Goal: Task Accomplishment & Management: Manage account settings

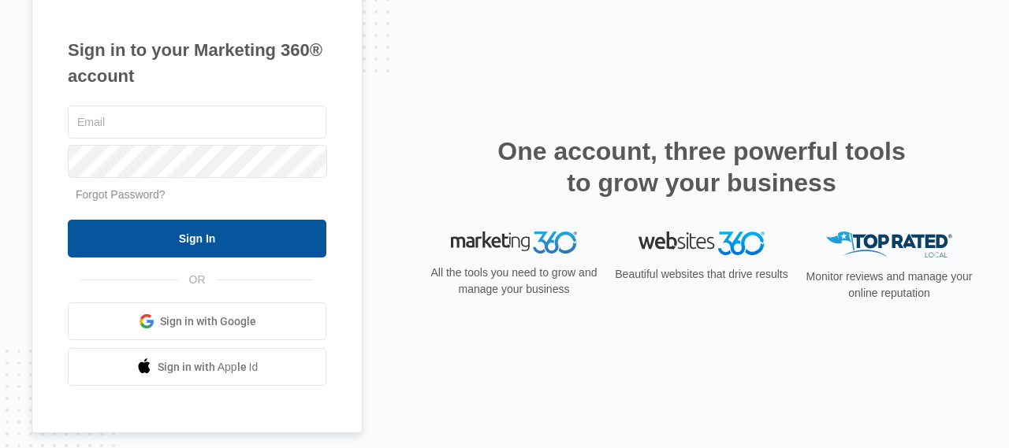
type input "[EMAIL_ADDRESS][DOMAIN_NAME]"
click at [203, 247] on input "Sign In" at bounding box center [197, 239] width 259 height 38
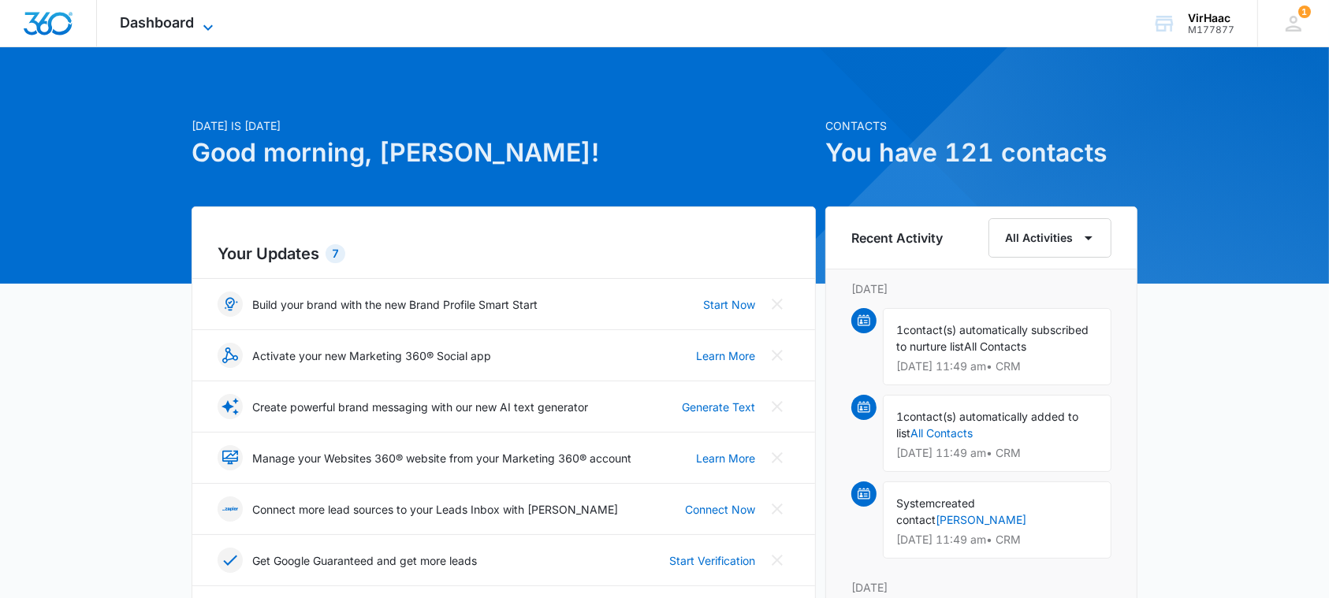
click at [206, 28] on icon at bounding box center [207, 27] width 9 height 6
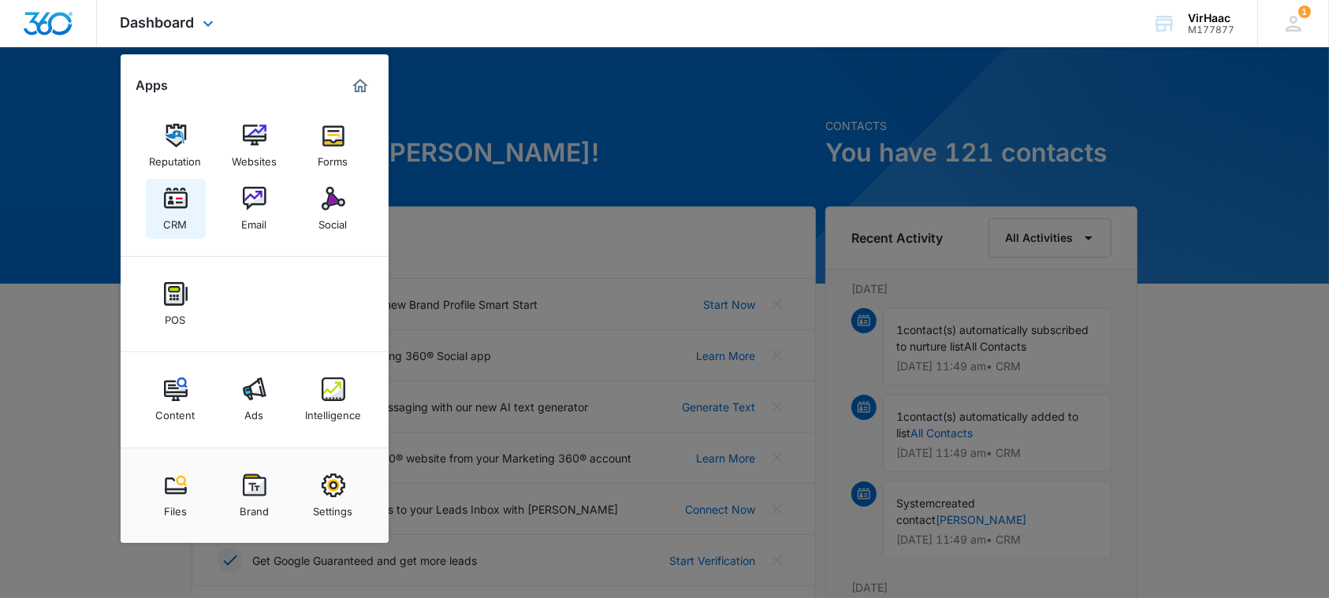
click at [177, 216] on div "CRM" at bounding box center [176, 220] width 24 height 20
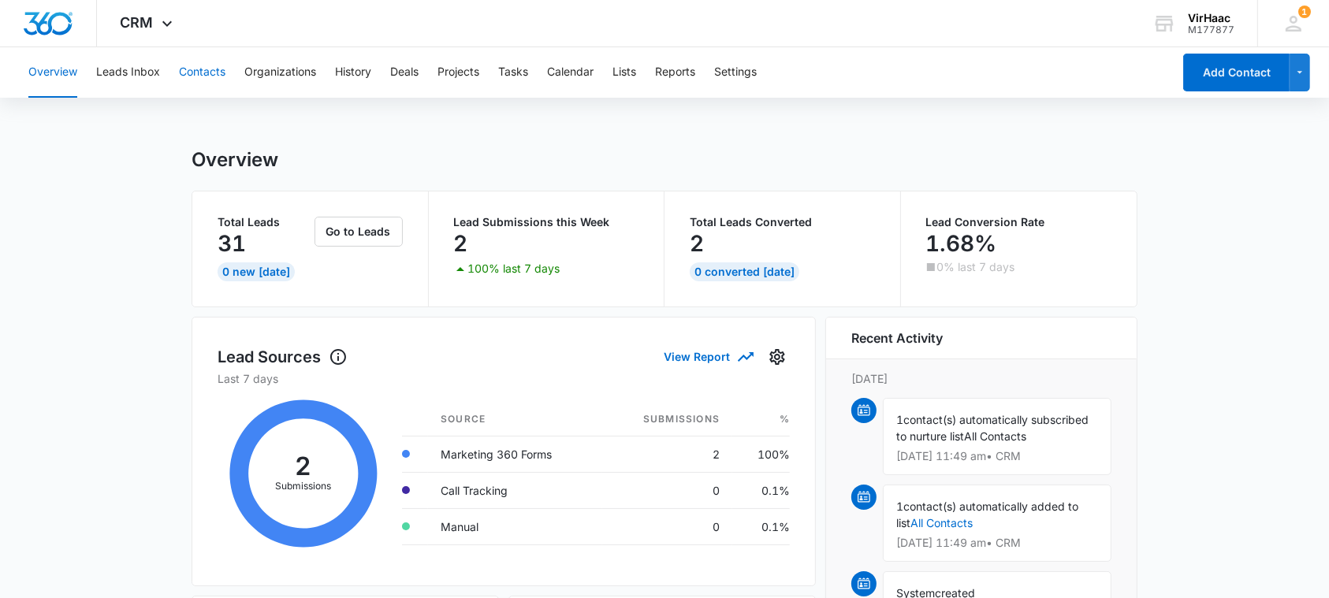
click at [206, 71] on button "Contacts" at bounding box center [202, 72] width 47 height 50
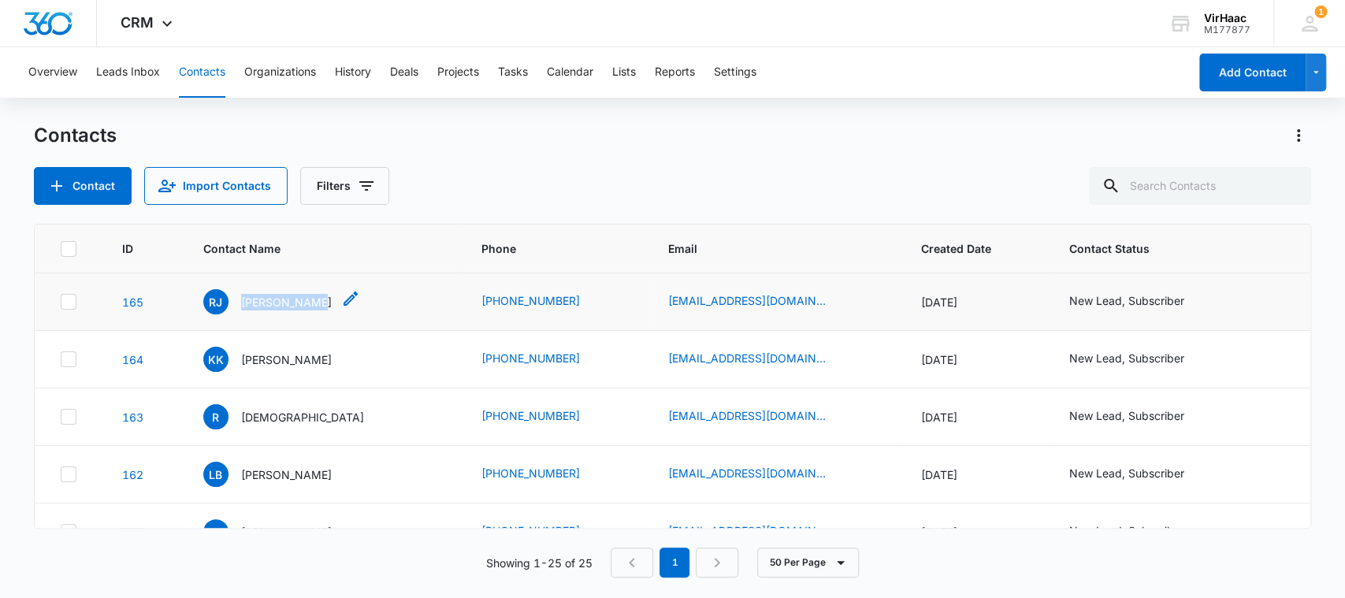
drag, startPoint x: 321, startPoint y: 299, endPoint x: 244, endPoint y: 302, distance: 76.5
click at [244, 302] on div "[PERSON_NAME]" at bounding box center [281, 301] width 157 height 25
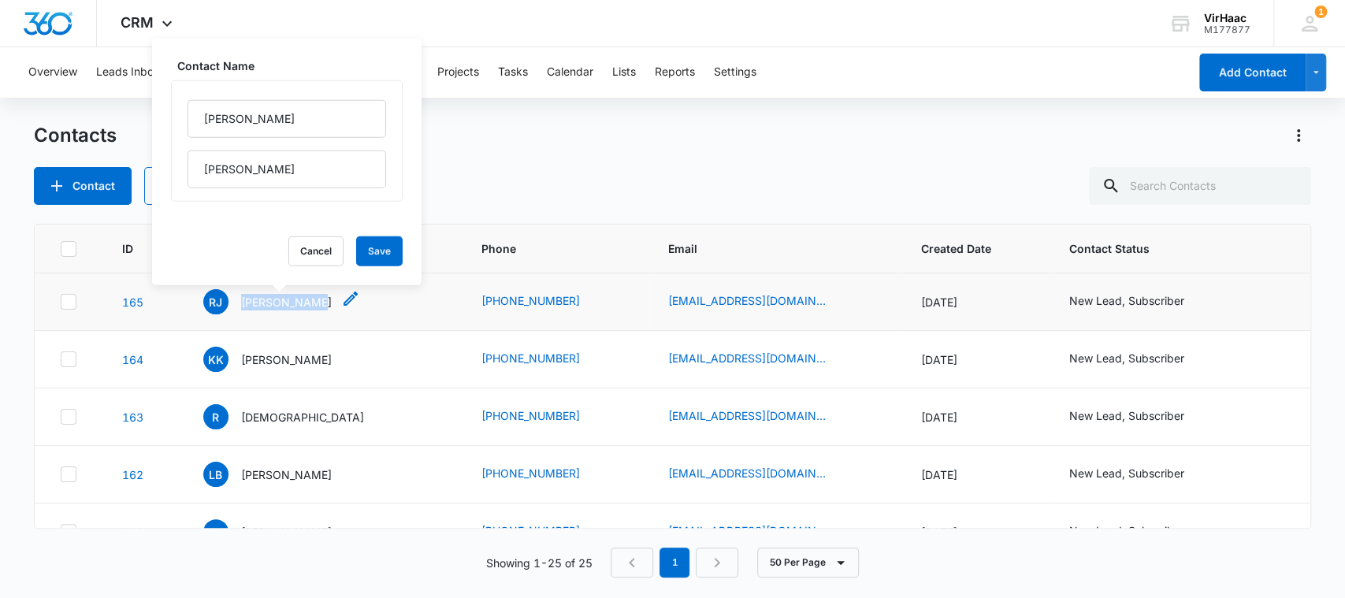
copy p "[PERSON_NAME]"
click at [291, 304] on p "[PERSON_NAME]" at bounding box center [286, 302] width 91 height 17
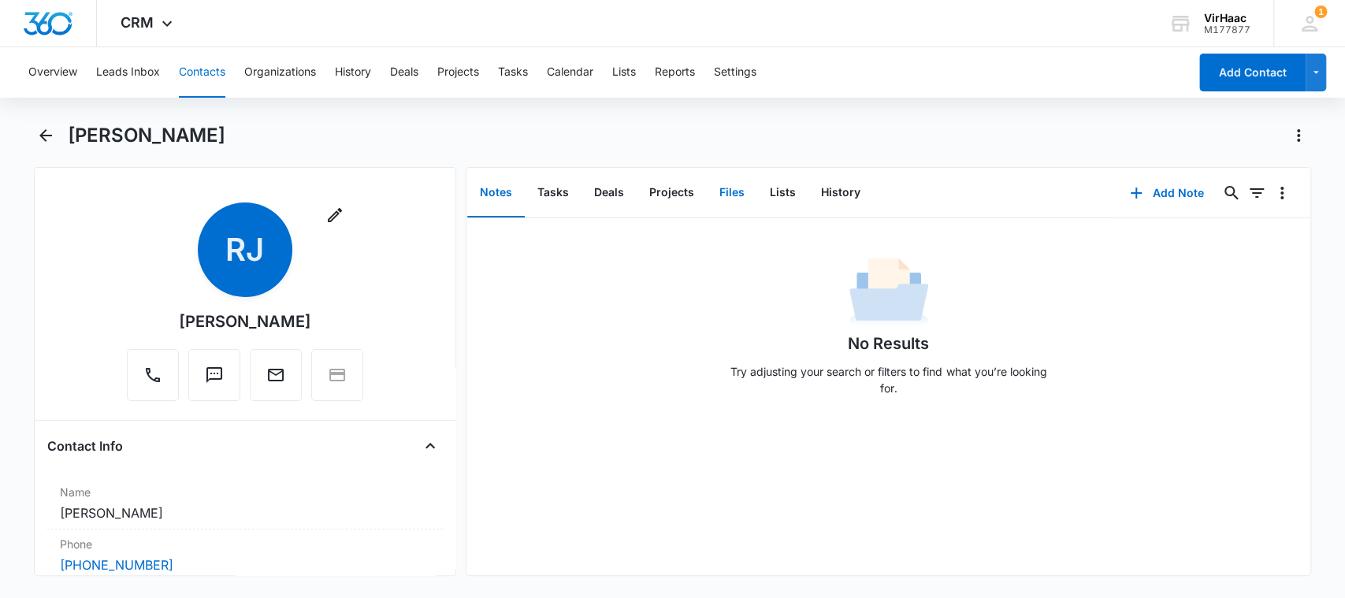
click at [729, 192] on button "Files" at bounding box center [732, 193] width 50 height 49
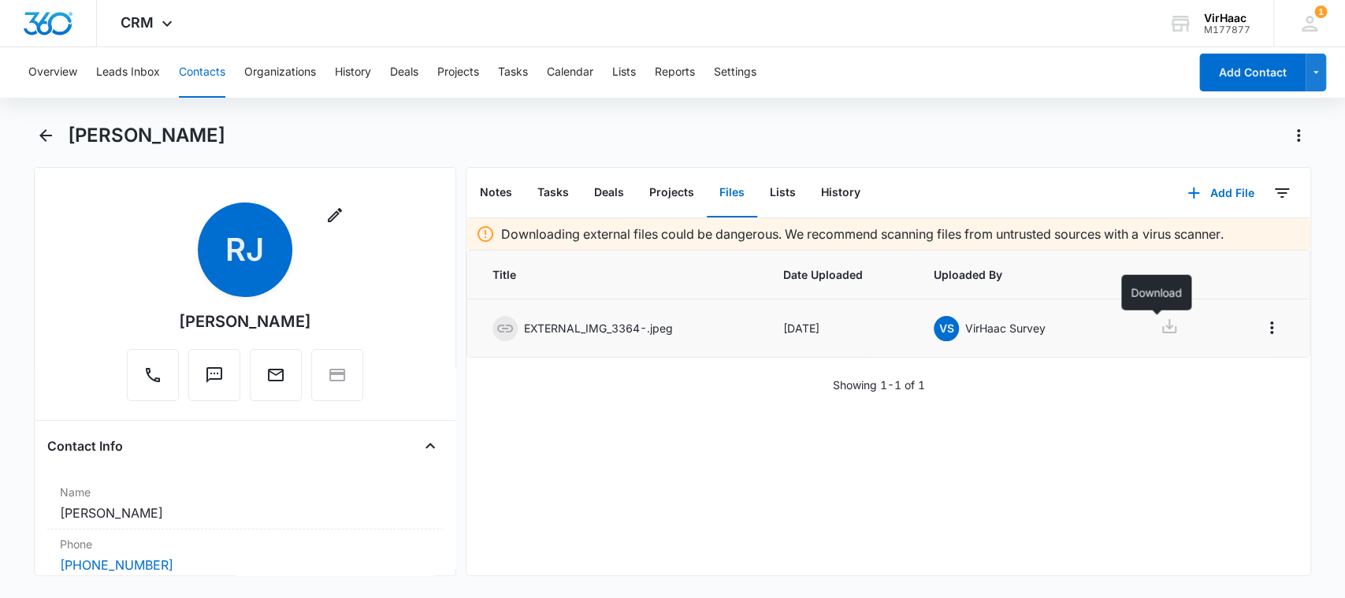
click at [1161, 325] on icon at bounding box center [1169, 326] width 19 height 19
click at [88, 255] on div "Remove [PERSON_NAME]" at bounding box center [245, 305] width 396 height 205
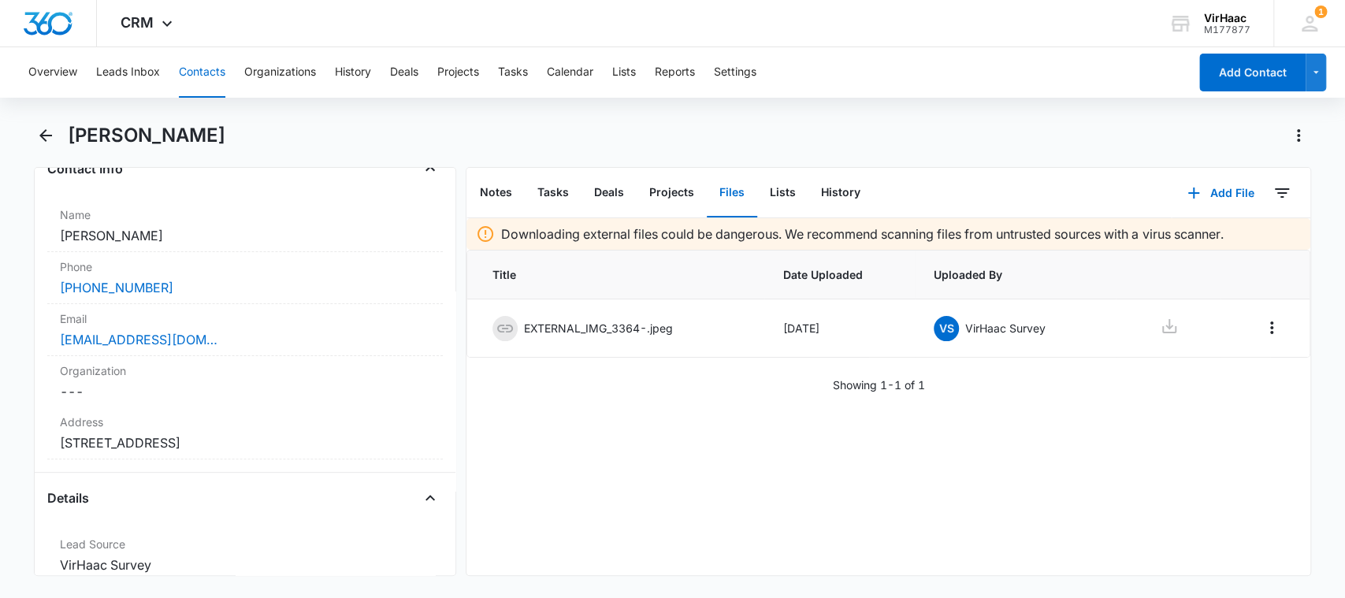
scroll to position [302, 0]
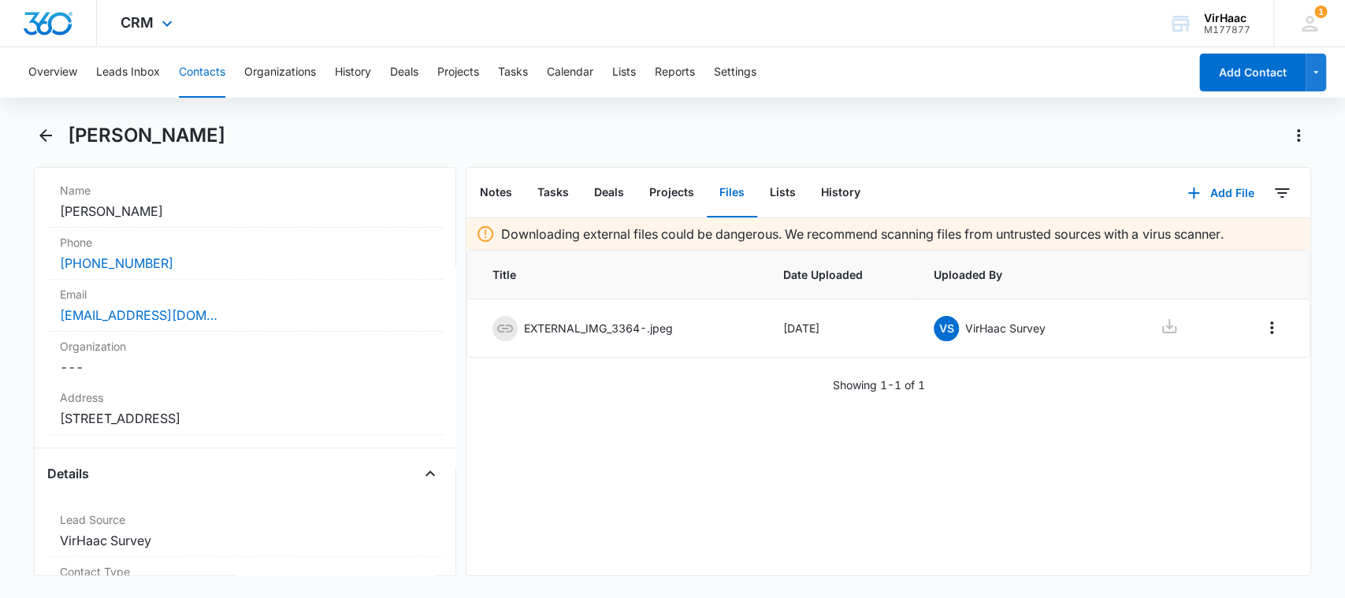
click at [223, 27] on div "CRM Apps Reputation Websites Forms CRM Email Social POS Content Ads Intelligenc…" at bounding box center [672, 23] width 1345 height 47
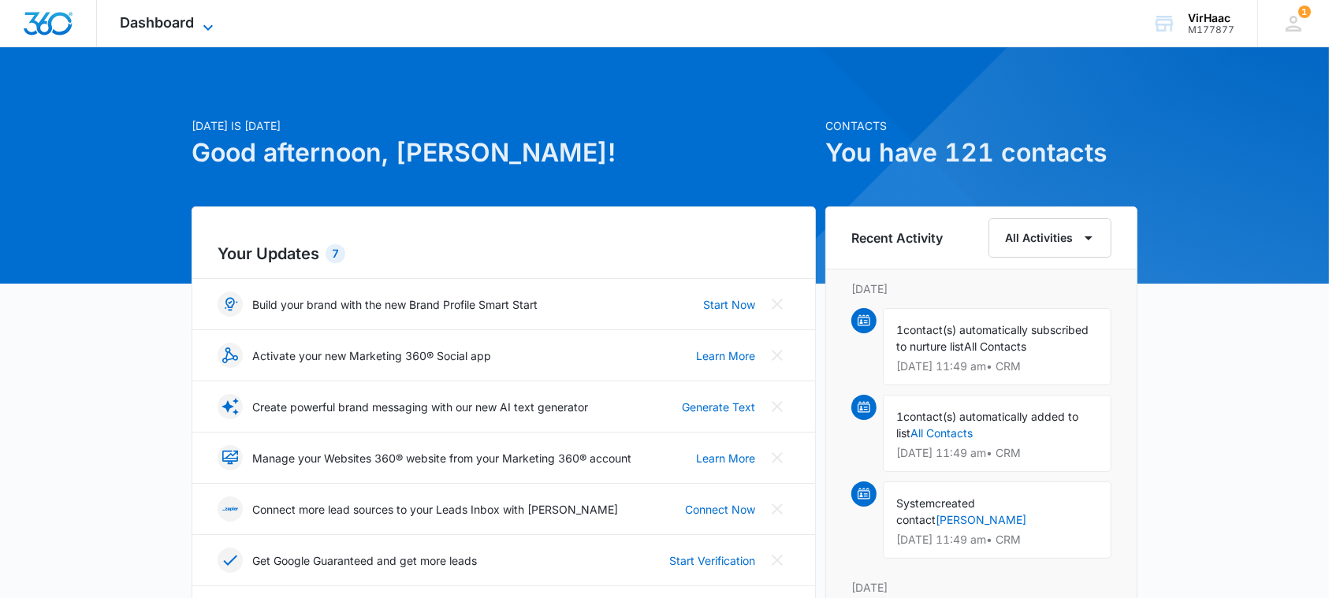
click at [205, 20] on icon at bounding box center [208, 27] width 19 height 19
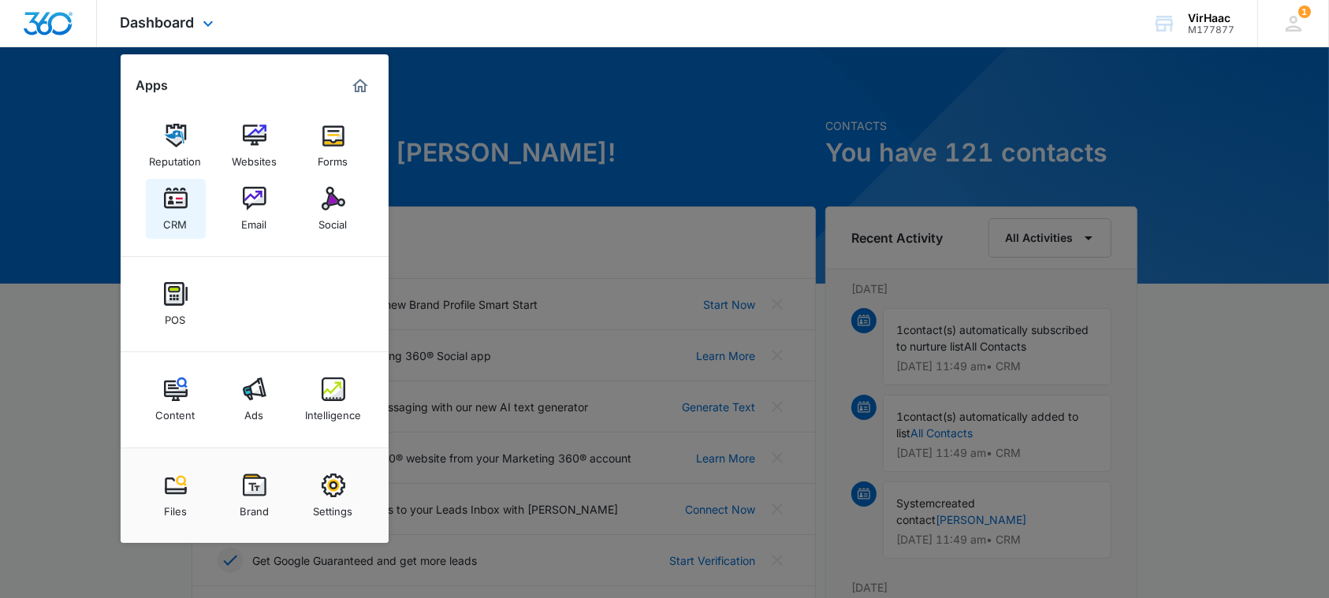
click at [169, 214] on div "CRM" at bounding box center [176, 220] width 24 height 20
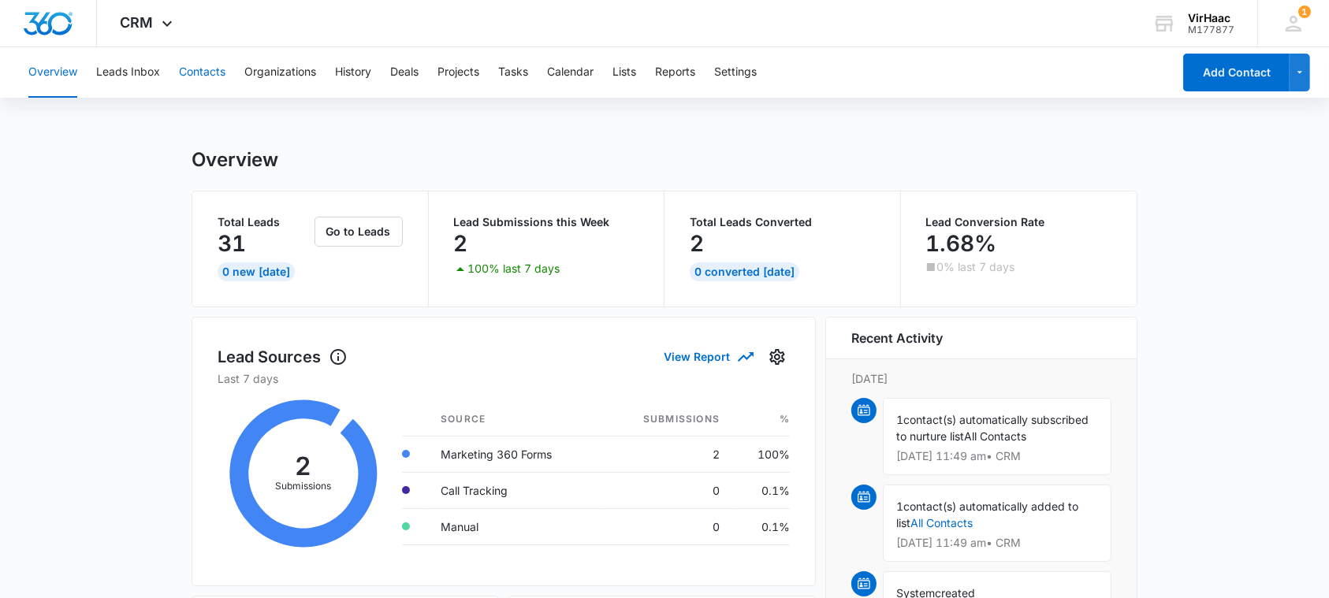
click at [209, 71] on button "Contacts" at bounding box center [202, 72] width 47 height 50
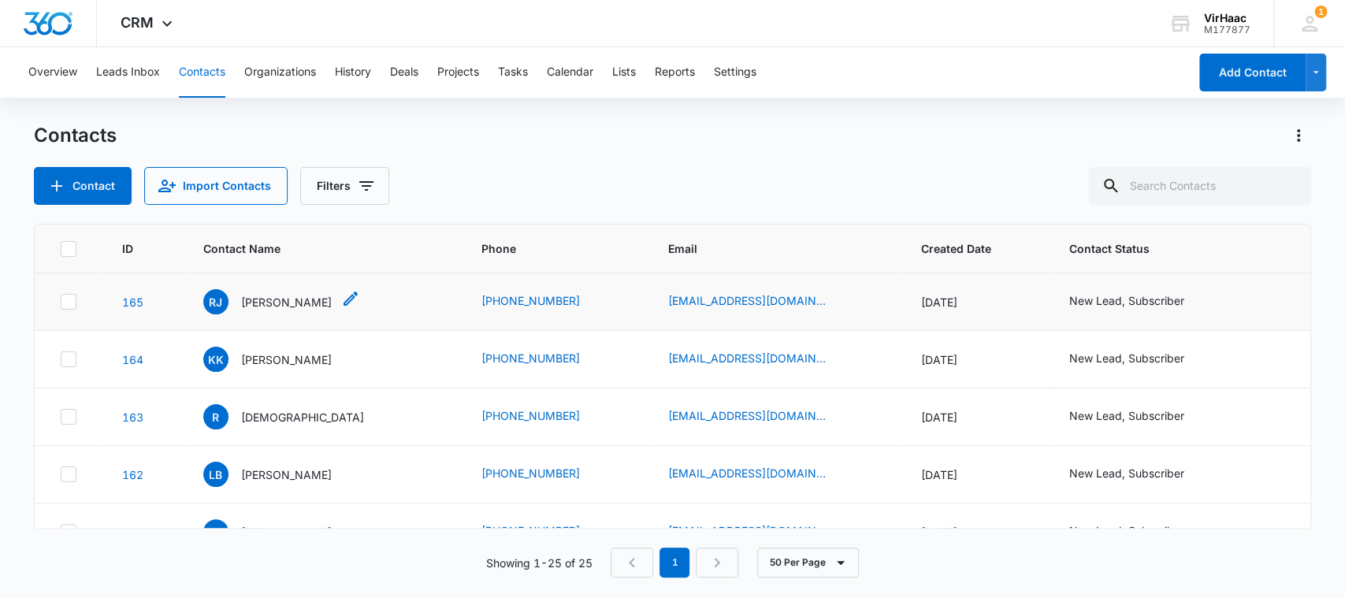
click at [278, 300] on p "[PERSON_NAME]" at bounding box center [286, 302] width 91 height 17
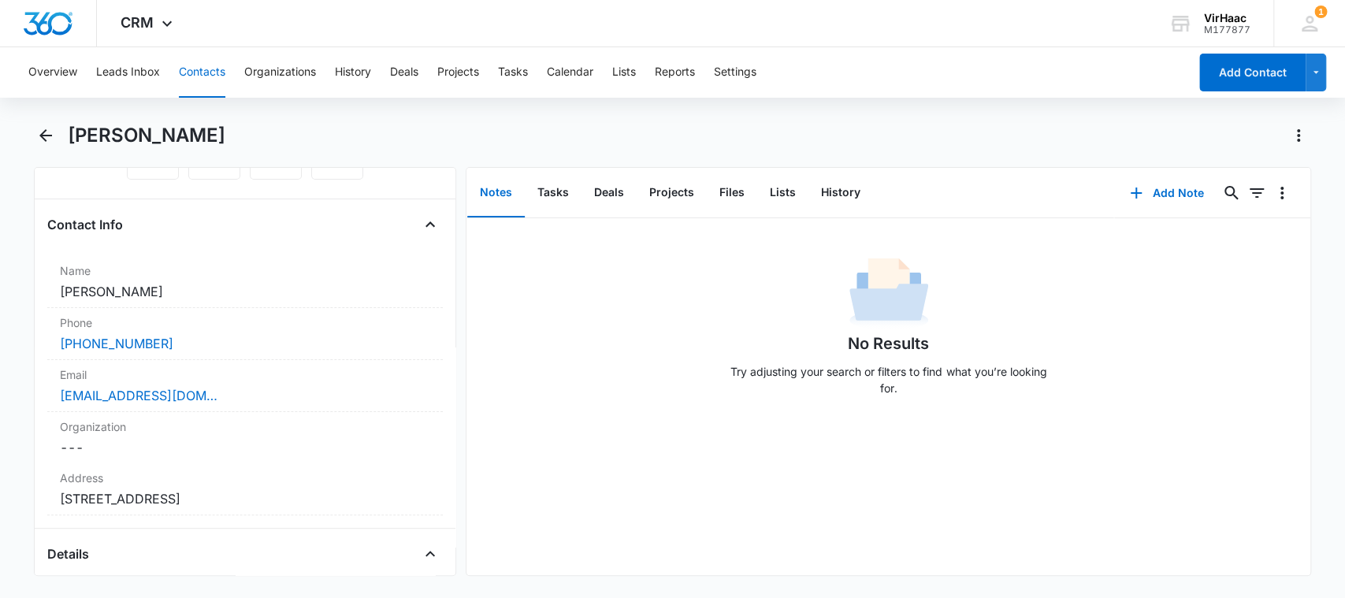
scroll to position [296, 0]
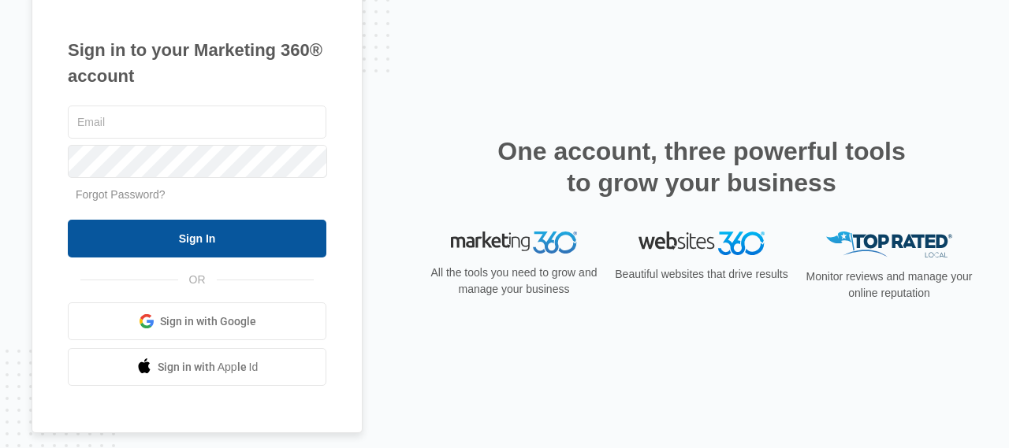
type input "[EMAIL_ADDRESS][DOMAIN_NAME]"
click at [205, 247] on input "Sign In" at bounding box center [197, 239] width 259 height 38
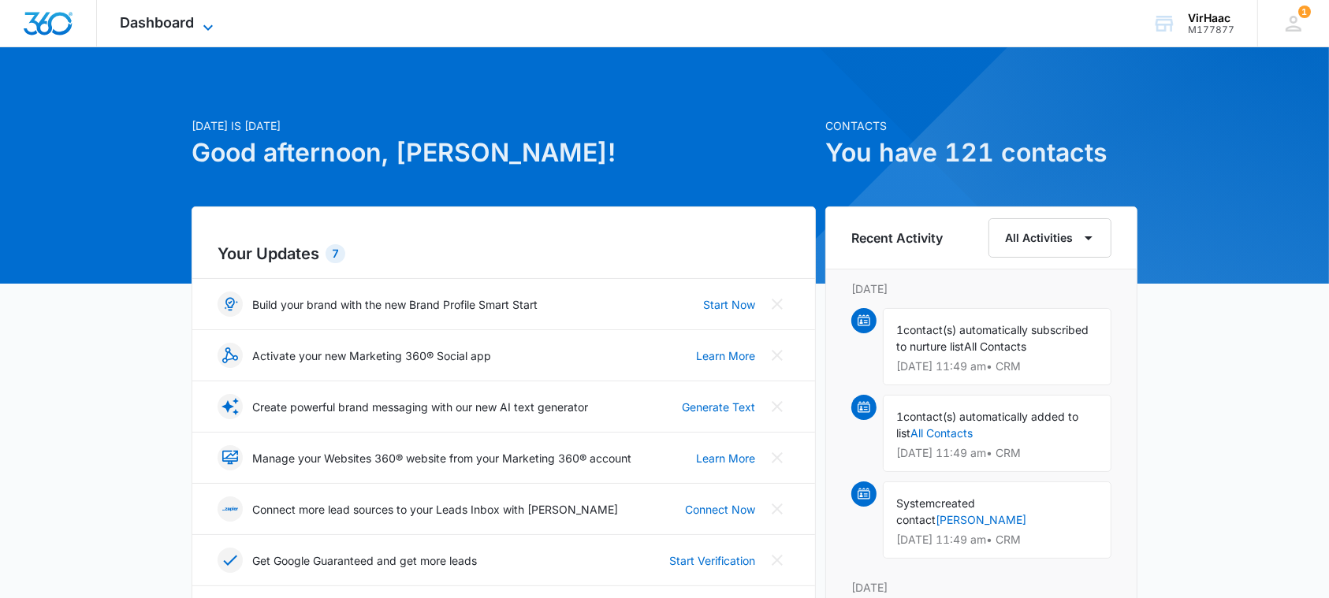
click at [165, 24] on span "Dashboard" at bounding box center [158, 22] width 74 height 17
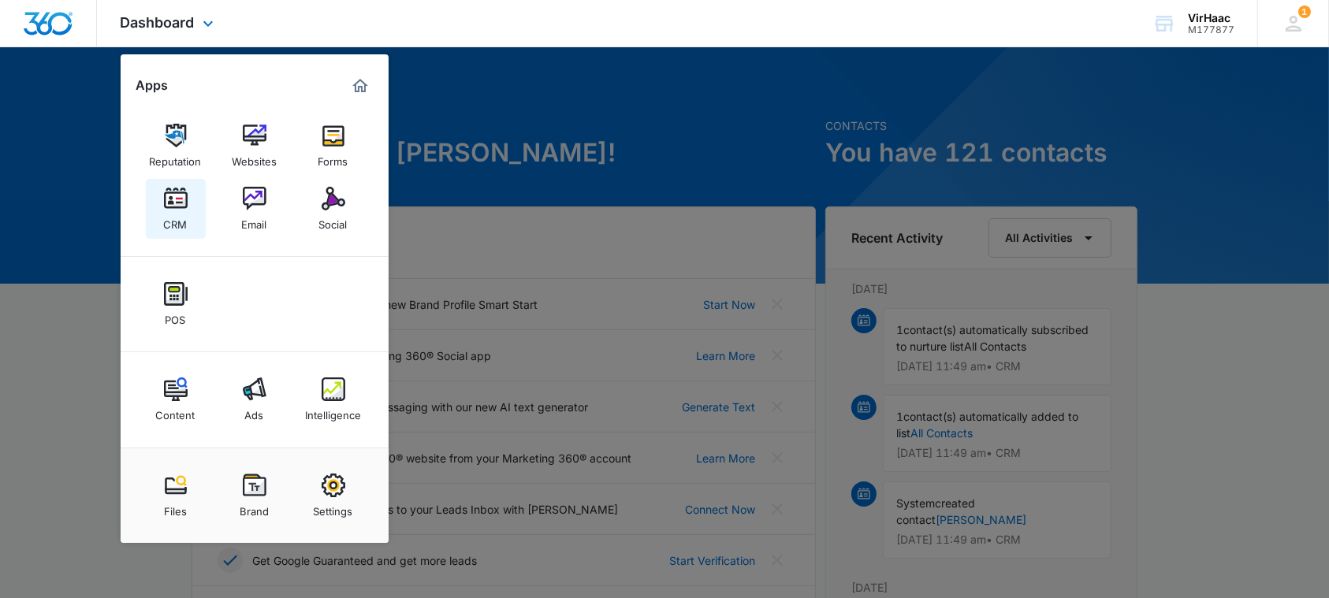
click at [175, 214] on div "CRM" at bounding box center [176, 220] width 24 height 20
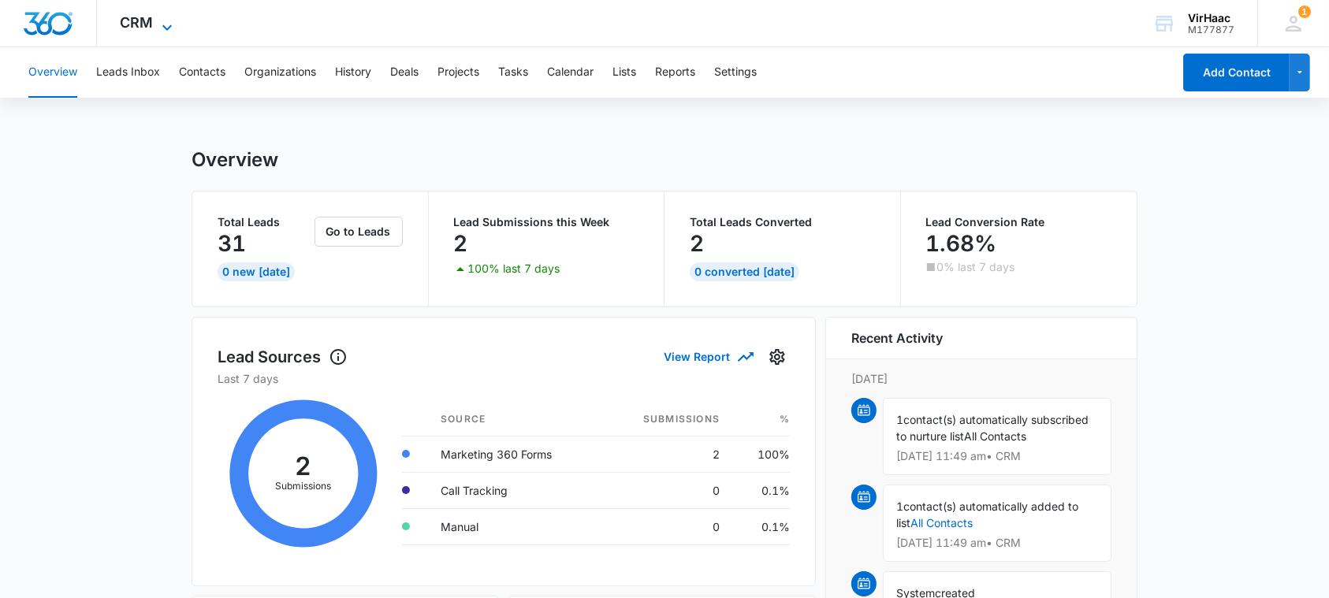
click at [167, 24] on icon at bounding box center [167, 27] width 19 height 19
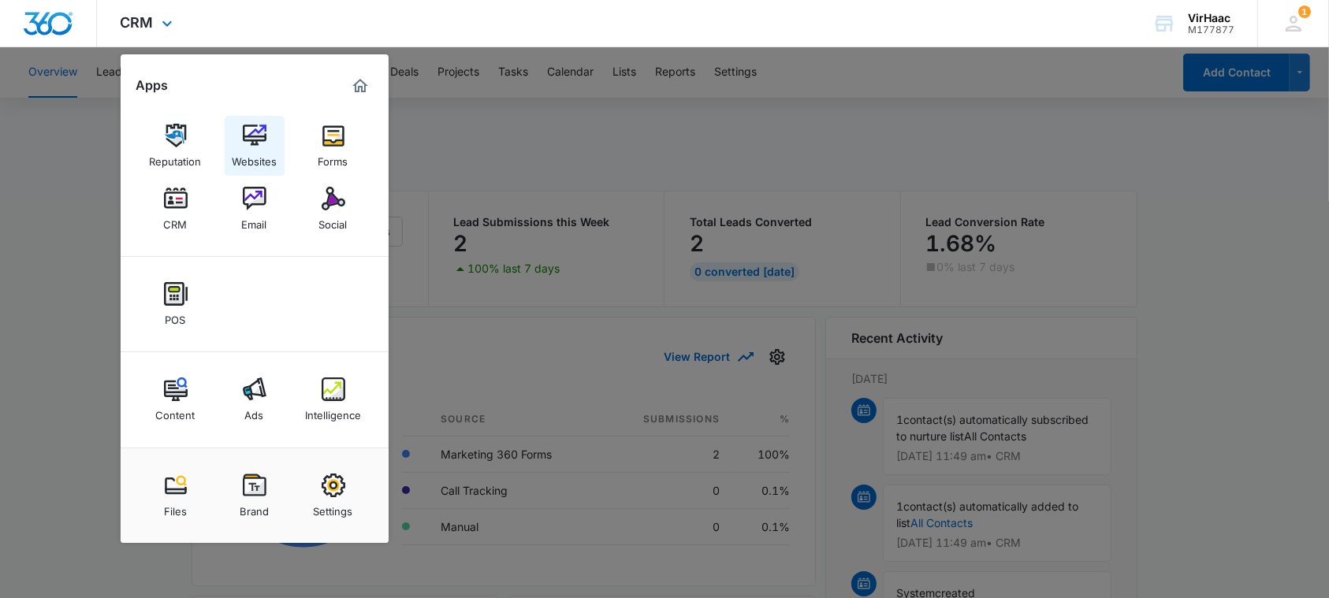
click at [259, 145] on img at bounding box center [255, 136] width 24 height 24
